Goal: Use online tool/utility: Utilize a website feature to perform a specific function

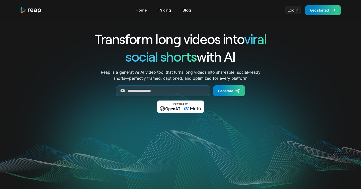
click at [294, 9] on link "Log in" at bounding box center [293, 10] width 16 height 8
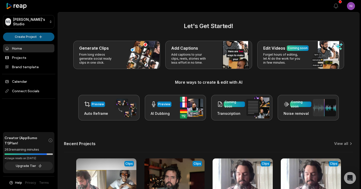
click at [39, 36] on html "NS Nirmal's Studio Create Project Home Projects Brand template Calendar Connect…" at bounding box center [180, 94] width 361 height 189
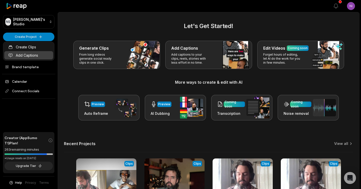
click at [28, 53] on link "Add Captions" at bounding box center [28, 55] width 49 height 8
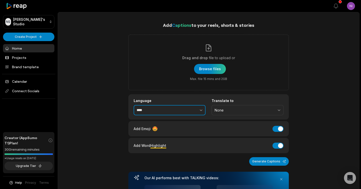
click at [204, 107] on button "button" at bounding box center [190, 110] width 31 height 11
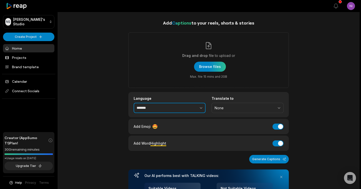
scroll to position [3, 0]
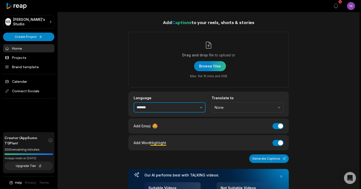
type input "*******"
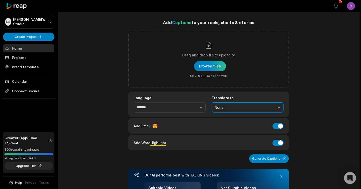
click at [232, 109] on span "None" at bounding box center [244, 107] width 59 height 5
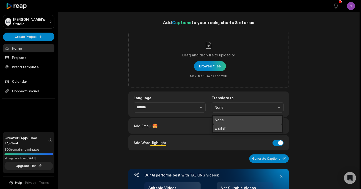
click at [225, 127] on p "English" at bounding box center [248, 128] width 66 height 5
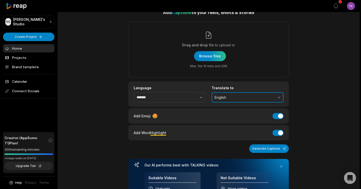
scroll to position [0, 0]
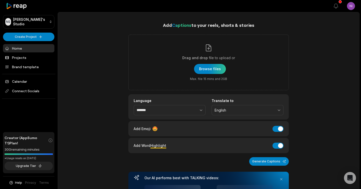
click at [96, 39] on div "Add Captions to your reels, shorts & stories Drag and drop file to upload or Br…" at bounding box center [209, 184] width 302 height 324
click at [336, 8] on icon "button" at bounding box center [336, 6] width 4 height 5
click at [243, 11] on div at bounding box center [196, 6] width 264 height 12
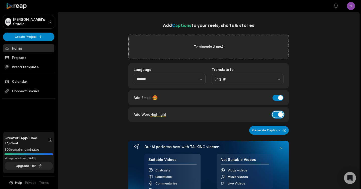
click at [281, 114] on button "Add Word Highlight" at bounding box center [278, 115] width 11 height 6
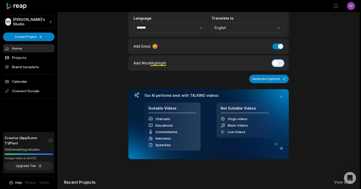
scroll to position [47, 0]
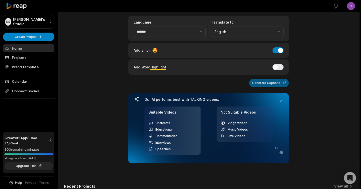
click at [271, 83] on button "Generate Captions" at bounding box center [270, 83] width 40 height 9
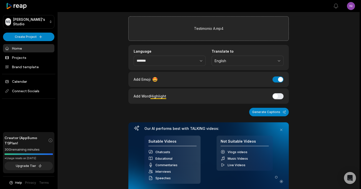
scroll to position [20, 0]
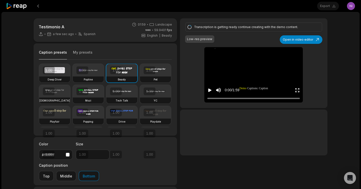
click at [61, 72] on video at bounding box center [54, 70] width 31 height 13
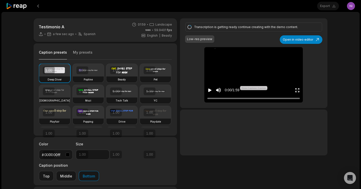
click at [210, 89] on icon "Play video" at bounding box center [210, 90] width 5 height 5
click at [210, 89] on icon "Pause video" at bounding box center [210, 90] width 5 height 5
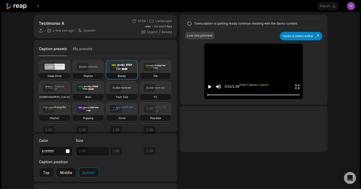
scroll to position [5, 0]
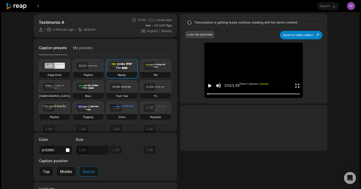
click at [59, 67] on video at bounding box center [54, 65] width 31 height 13
click at [62, 90] on video at bounding box center [54, 87] width 31 height 13
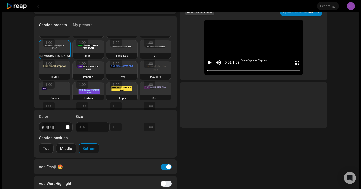
scroll to position [27, 0]
click at [169, 164] on button "Add Emoji" at bounding box center [166, 167] width 11 height 6
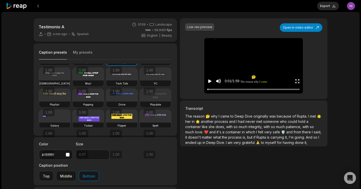
scroll to position [0, 0]
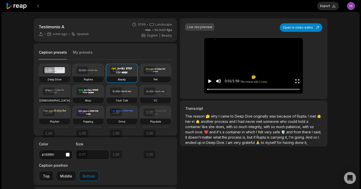
click at [59, 78] on h3 "Deep Diver" at bounding box center [55, 80] width 14 height 4
type input "**"
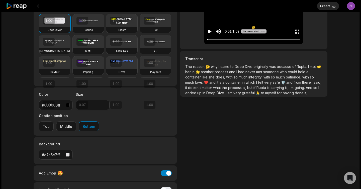
scroll to position [48, 0]
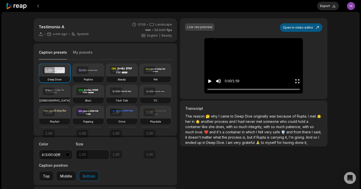
click at [299, 29] on button "Open in video editor" at bounding box center [301, 27] width 43 height 9
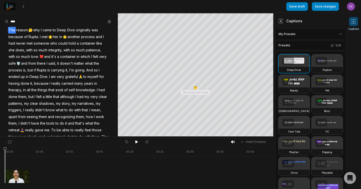
click at [10, 29] on span "The" at bounding box center [12, 30] width 8 height 7
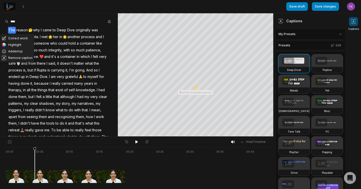
click at [35, 37] on span "Rupta." at bounding box center [33, 37] width 11 height 7
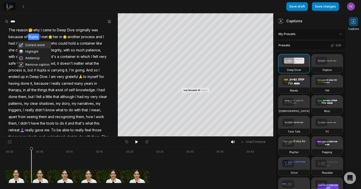
click at [31, 45] on button "Correct word" at bounding box center [34, 45] width 34 height 7
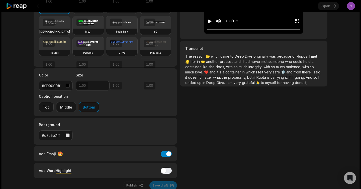
click at [169, 151] on button "Add Emoji" at bounding box center [166, 154] width 11 height 6
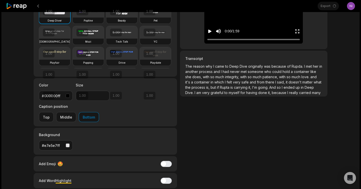
scroll to position [76, 0]
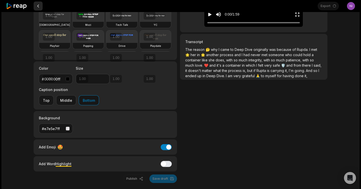
click at [41, 3] on button at bounding box center [38, 6] width 9 height 9
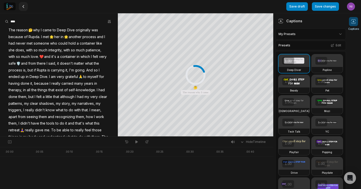
click at [23, 7] on icon at bounding box center [23, 7] width 4 height 4
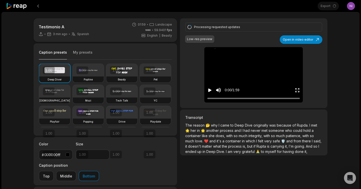
click at [23, 7] on icon at bounding box center [16, 6] width 21 height 7
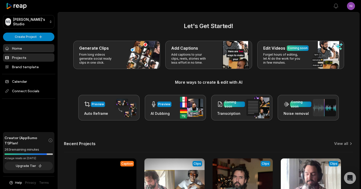
click at [20, 58] on link "Projects" at bounding box center [28, 57] width 51 height 8
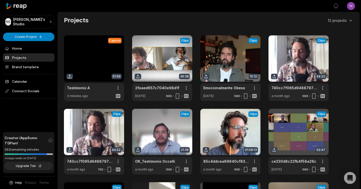
click at [100, 58] on link at bounding box center [94, 68] width 60 height 66
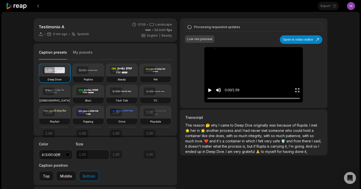
scroll to position [1, 0]
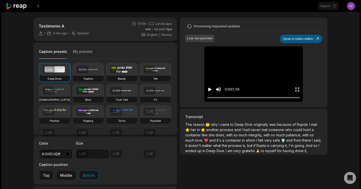
click at [291, 38] on button "Open in video editor" at bounding box center [301, 39] width 43 height 9
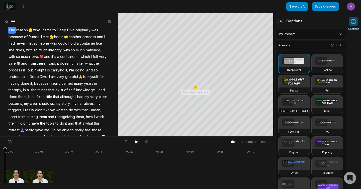
click at [36, 71] on span "Rupta" at bounding box center [41, 70] width 11 height 7
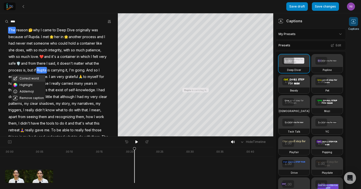
click at [28, 78] on button "Correct word" at bounding box center [29, 78] width 34 height 7
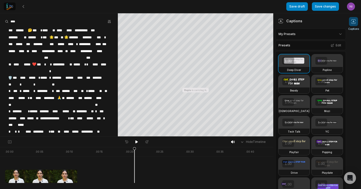
click at [31, 88] on span "*****" at bounding box center [27, 91] width 11 height 7
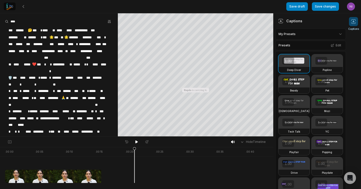
click at [39, 88] on span "********" at bounding box center [45, 91] width 15 height 7
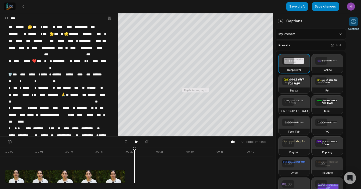
scroll to position [6, 0]
